Goal: Information Seeking & Learning: Find specific fact

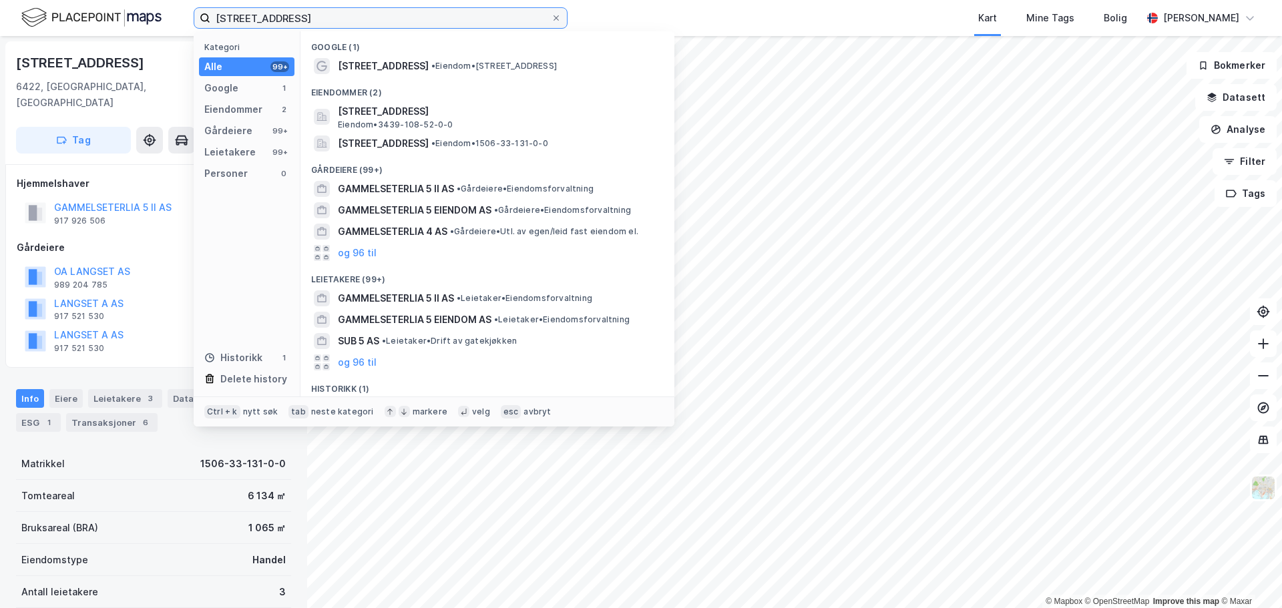
drag, startPoint x: 321, startPoint y: 23, endPoint x: 171, endPoint y: 23, distance: 150.2
click at [171, 23] on div "Gammelseterlia 5 Kategori Alle 99+ Google 1 Eiendommer 2 Gårdeiere 99+ Leietake…" at bounding box center [641, 18] width 1282 height 36
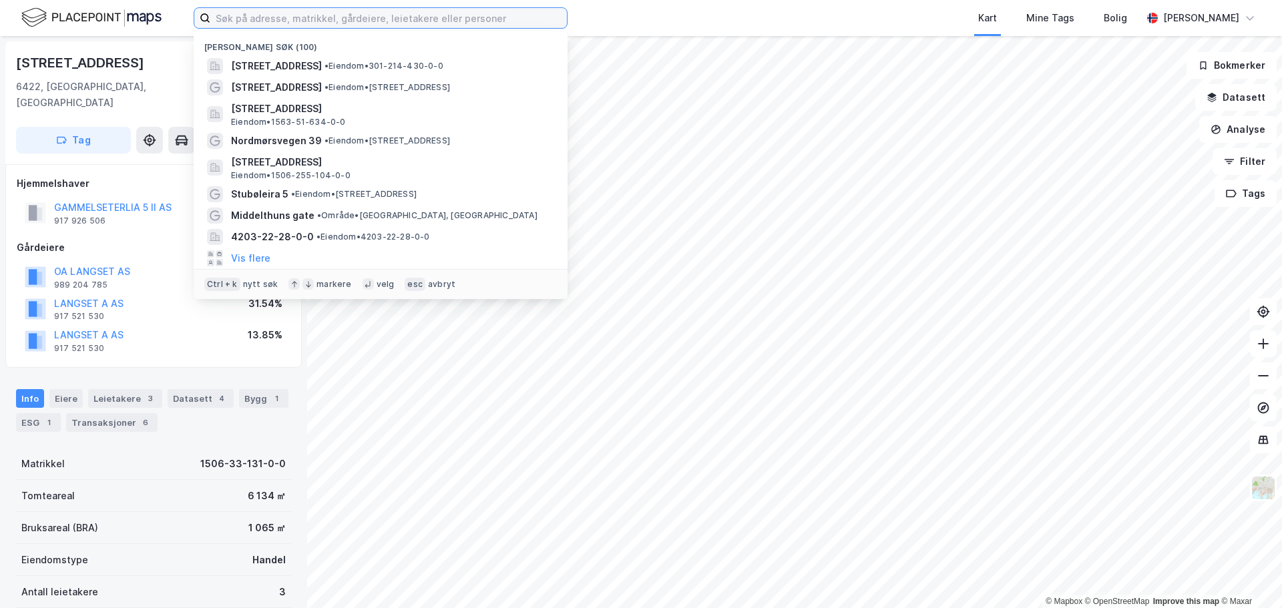
click at [246, 17] on input at bounding box center [388, 18] width 356 height 20
paste input "1563/51/634, 211 (1,2)/0/0"
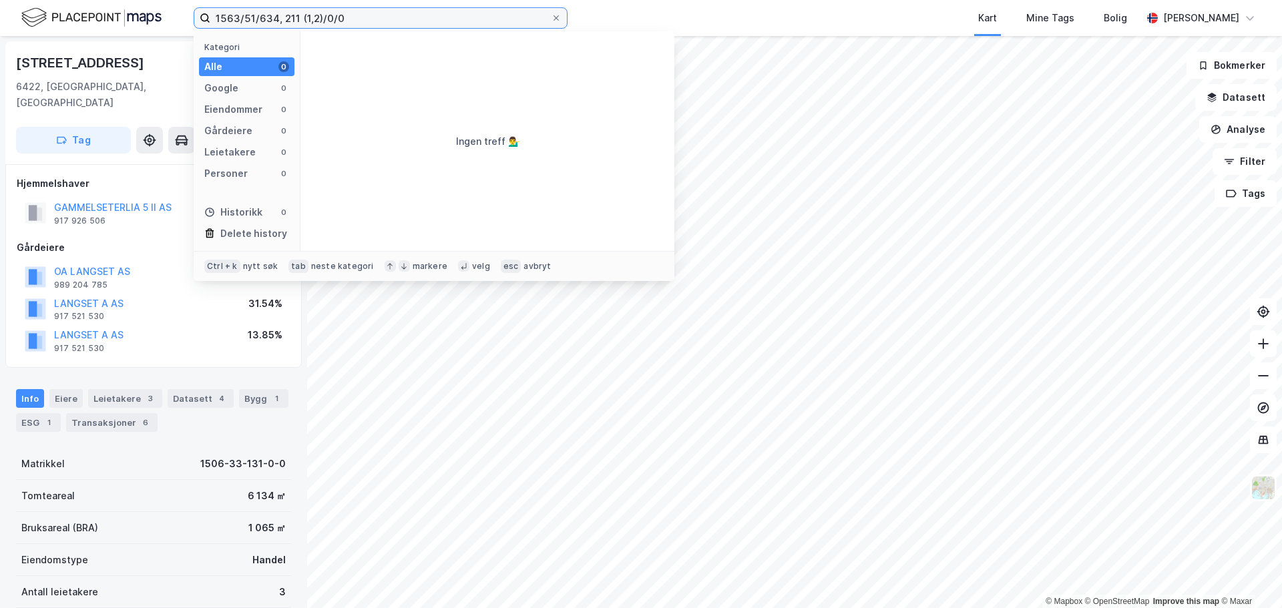
drag, startPoint x: 276, startPoint y: 19, endPoint x: 387, endPoint y: 21, distance: 110.8
click at [387, 21] on input "1563/51/634, 211 (1,2)/0/0" at bounding box center [380, 18] width 340 height 20
type input "1563/51/634"
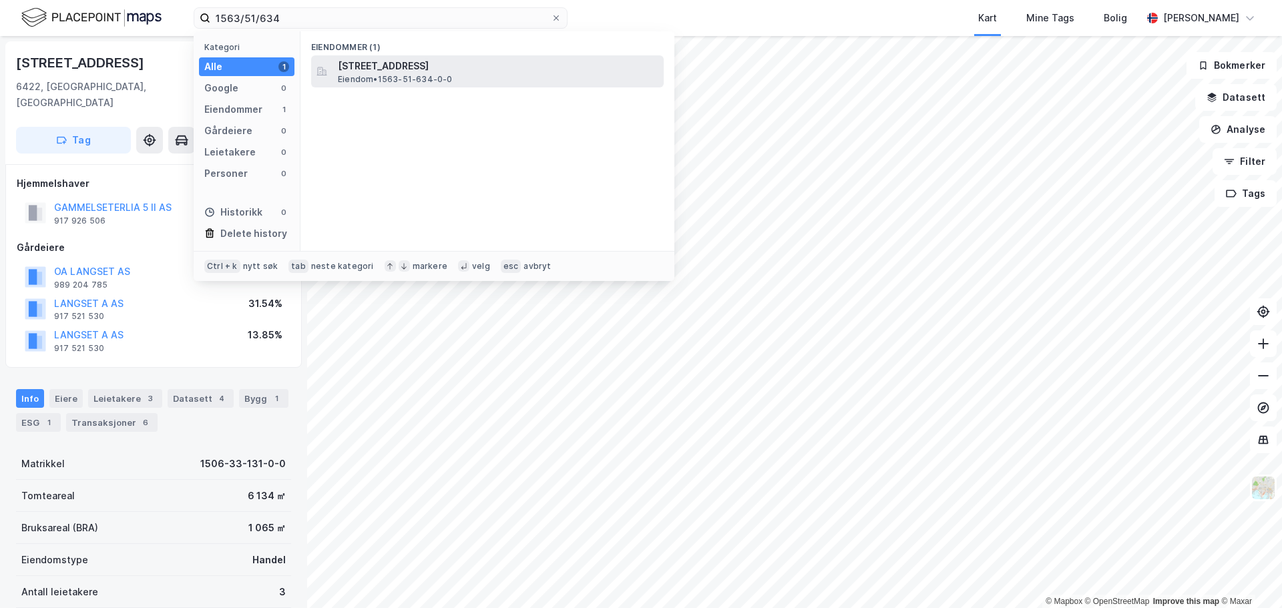
click at [396, 69] on span "[STREET_ADDRESS]" at bounding box center [498, 66] width 320 height 16
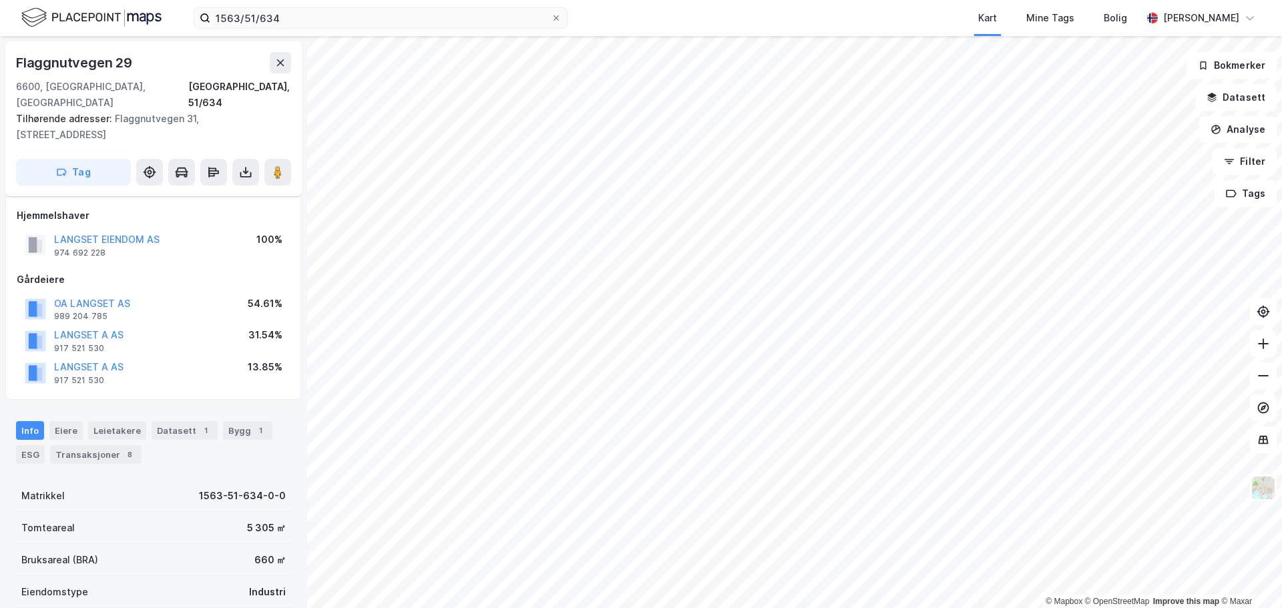
scroll to position [7, 0]
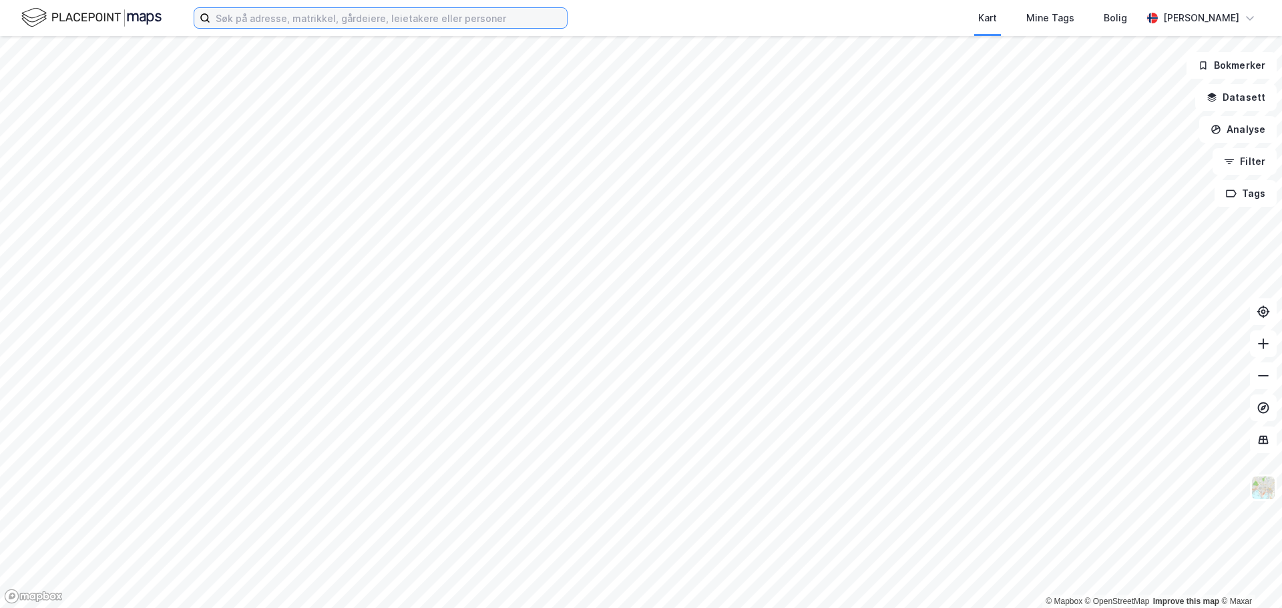
click at [264, 22] on input at bounding box center [388, 18] width 356 height 20
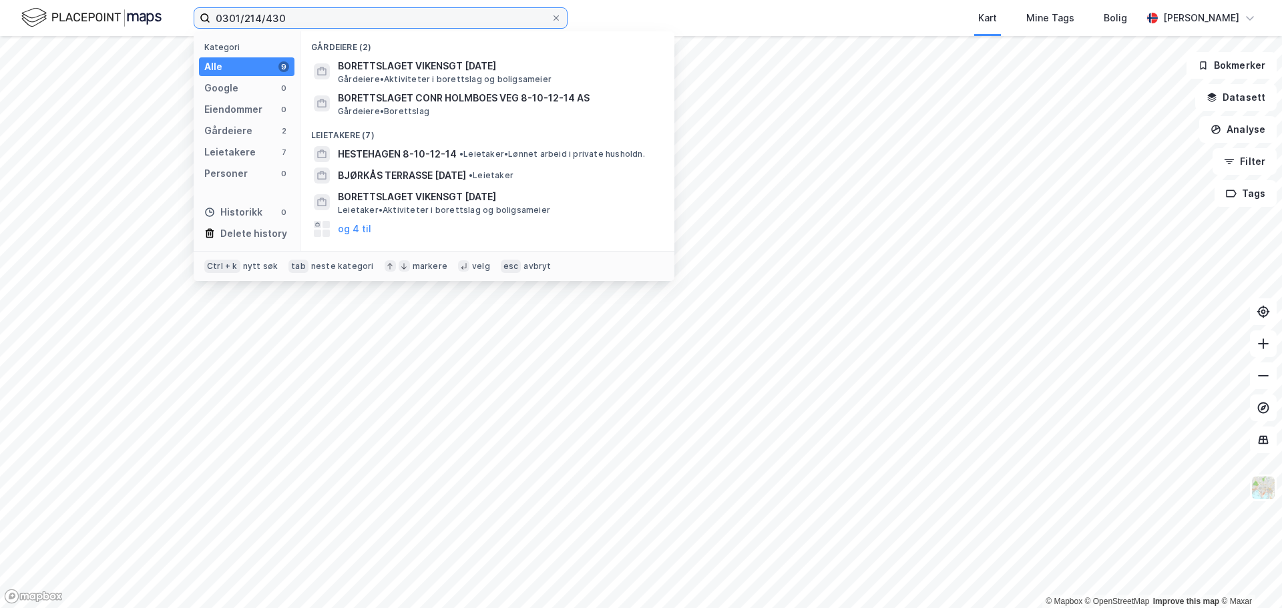
type input "0301/214/430"
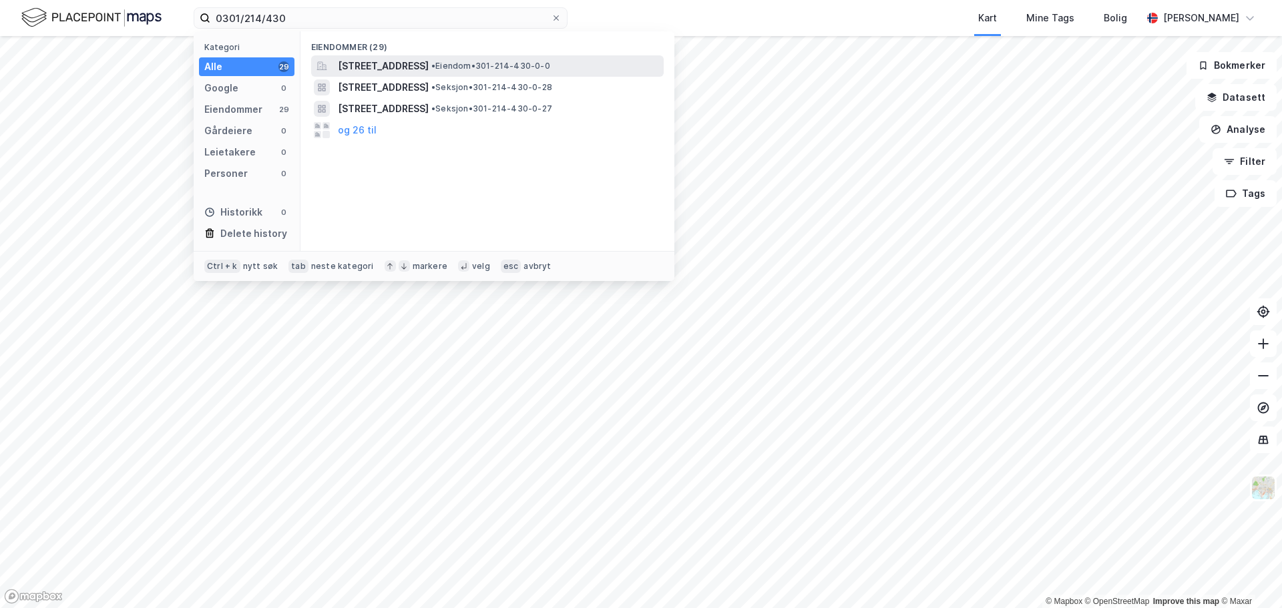
click at [360, 69] on span "[STREET_ADDRESS]" at bounding box center [383, 66] width 91 height 16
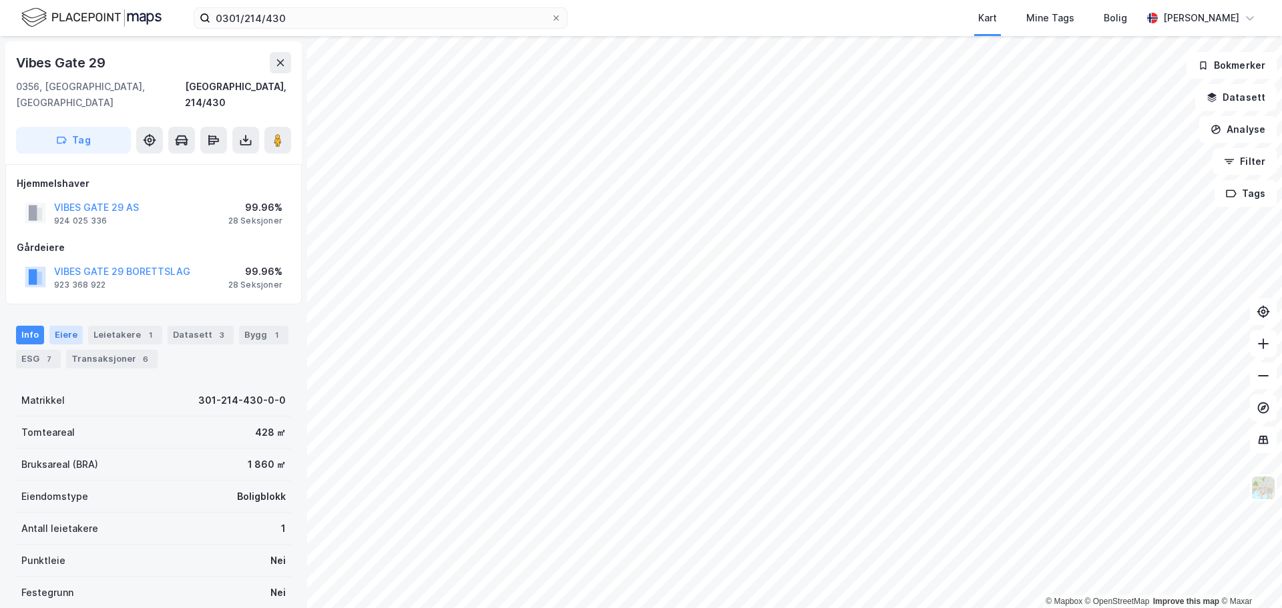
click at [69, 326] on div "Eiere" at bounding box center [65, 335] width 33 height 19
